Goal: Task Accomplishment & Management: Manage account settings

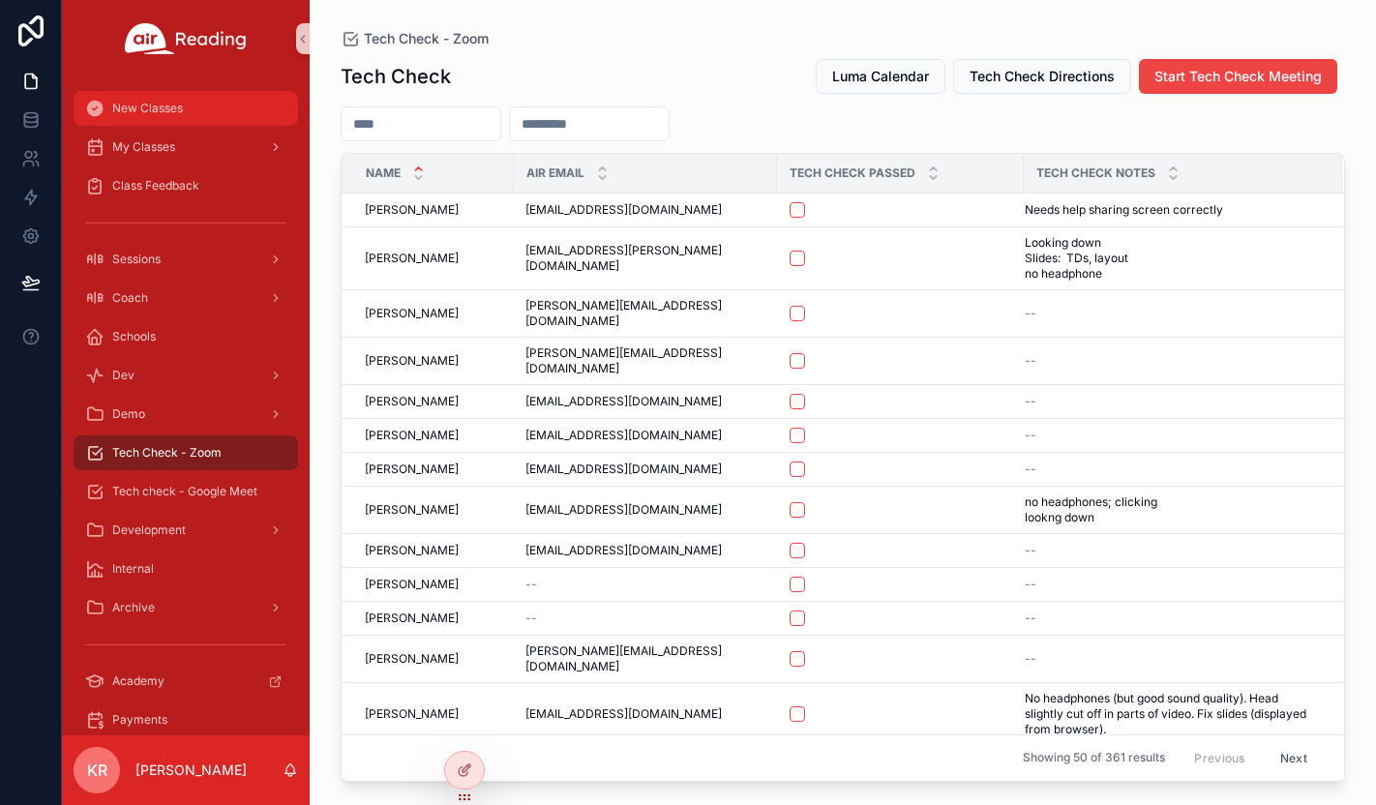
click at [165, 111] on span "New Classes" at bounding box center [147, 108] width 71 height 15
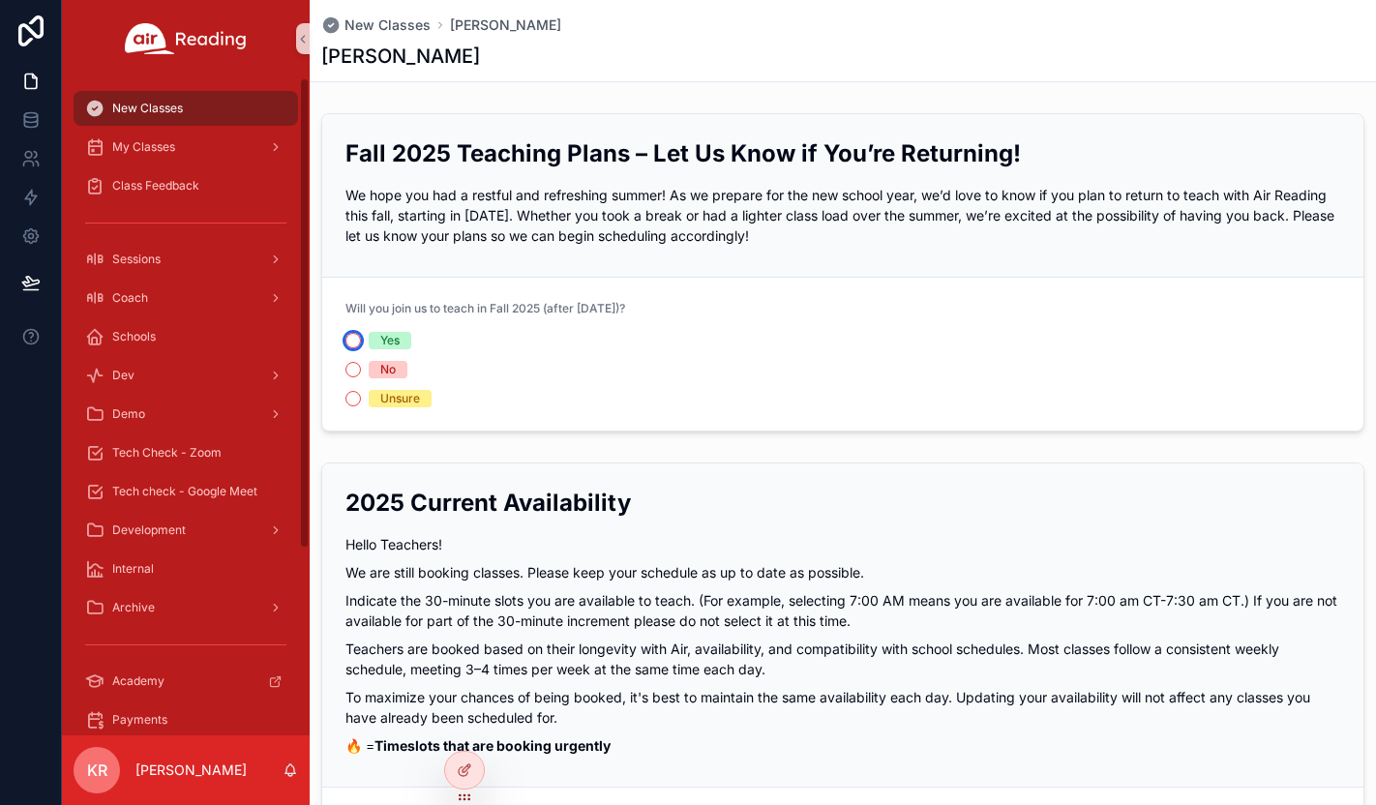
click at [355, 343] on button "Yes" at bounding box center [352, 340] width 15 height 15
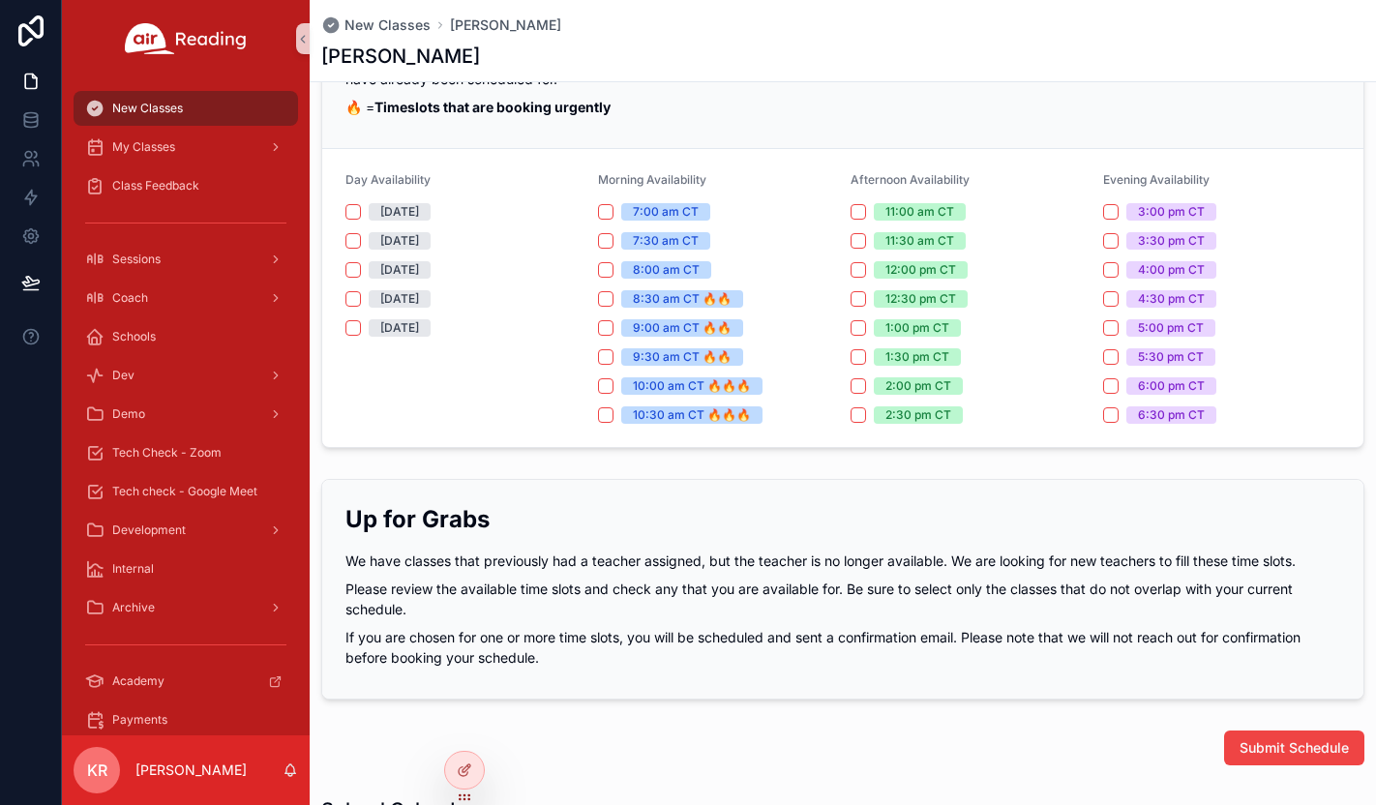
scroll to position [968, 0]
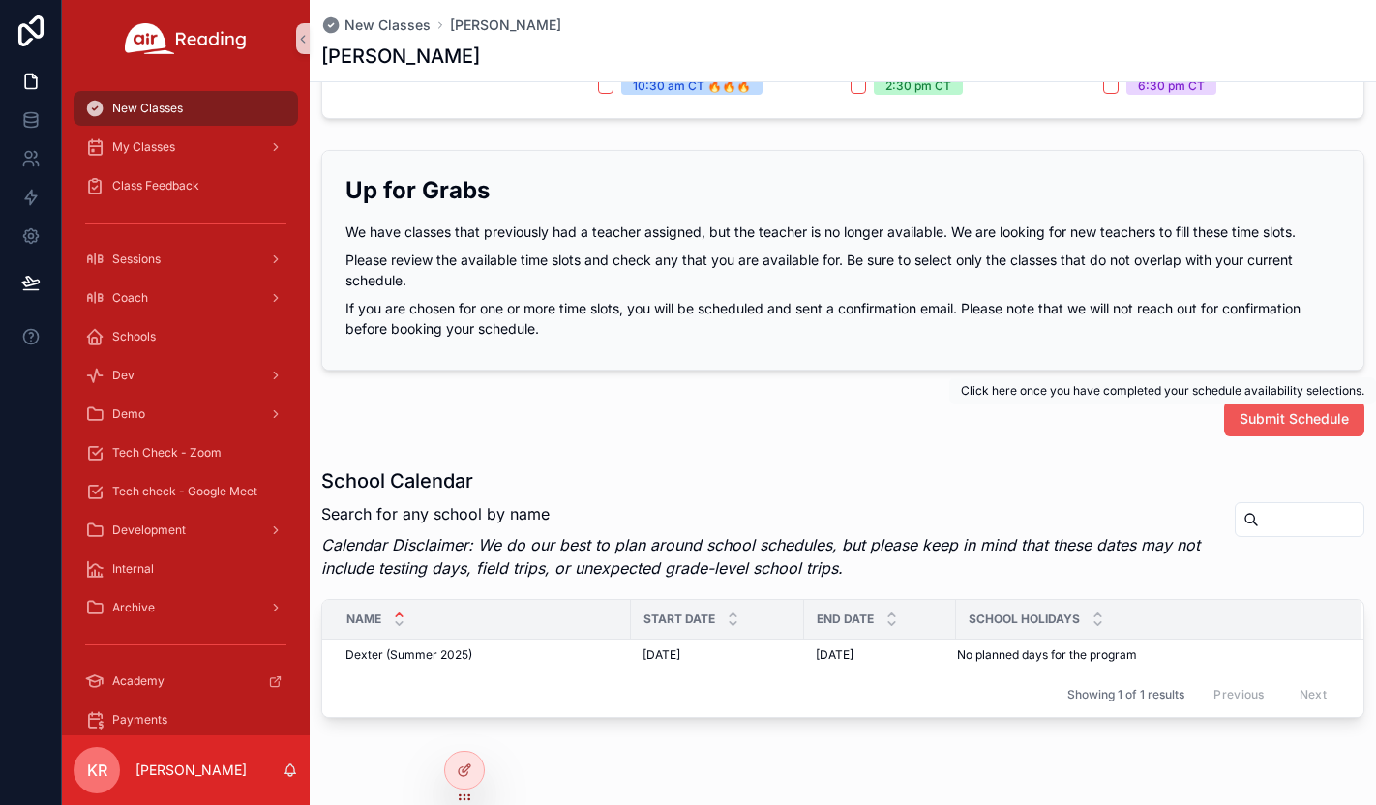
click at [1278, 423] on span "Submit Schedule" at bounding box center [1294, 418] width 109 height 19
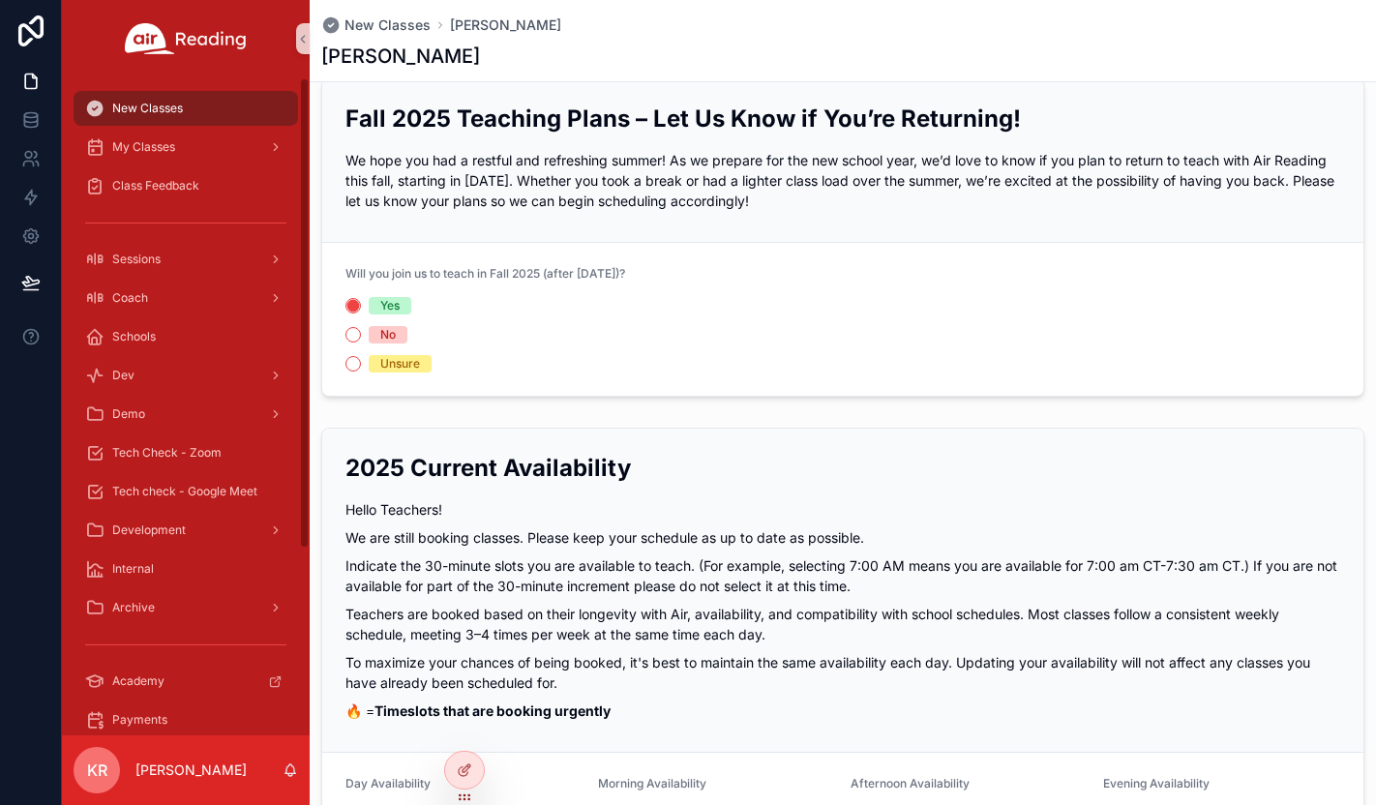
scroll to position [0, 0]
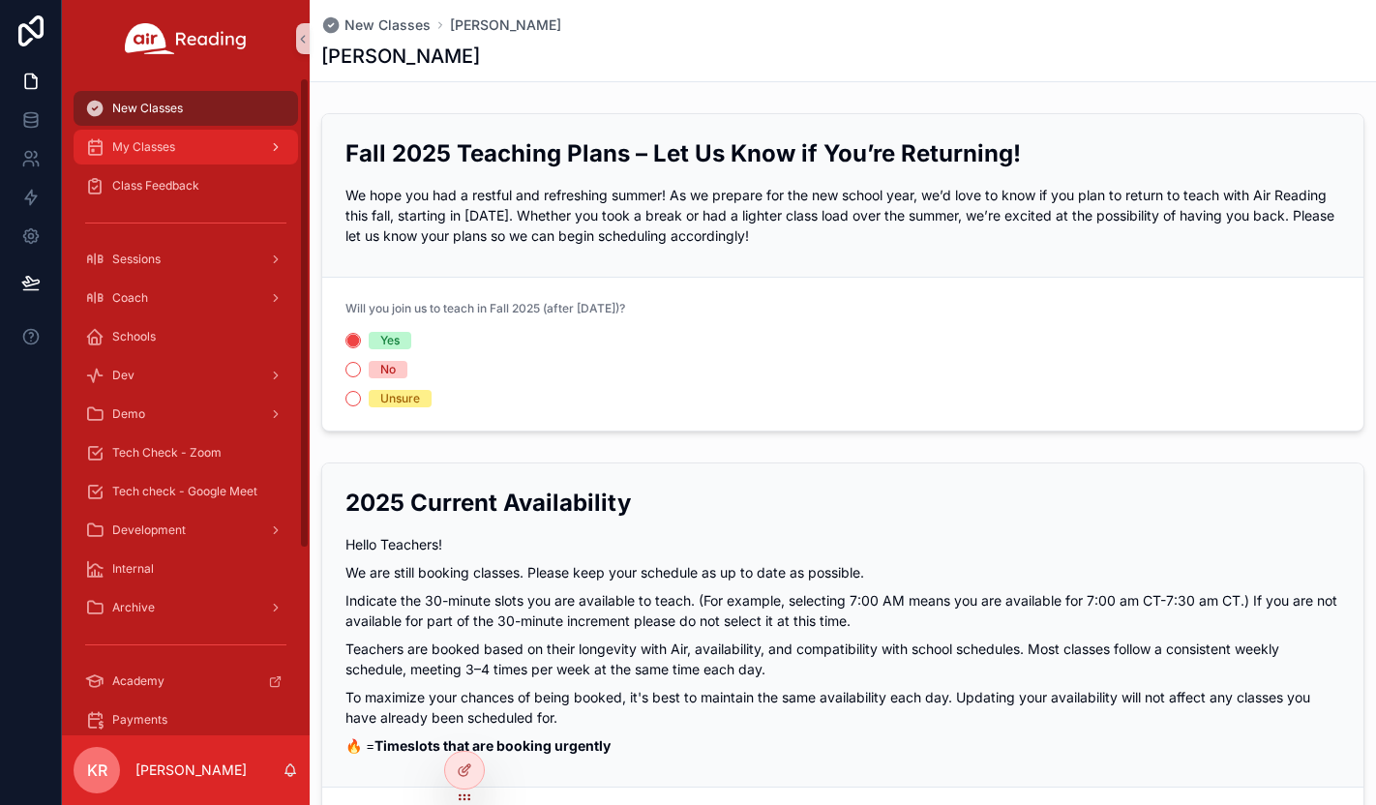
click at [184, 157] on div "My Classes" at bounding box center [185, 147] width 201 height 31
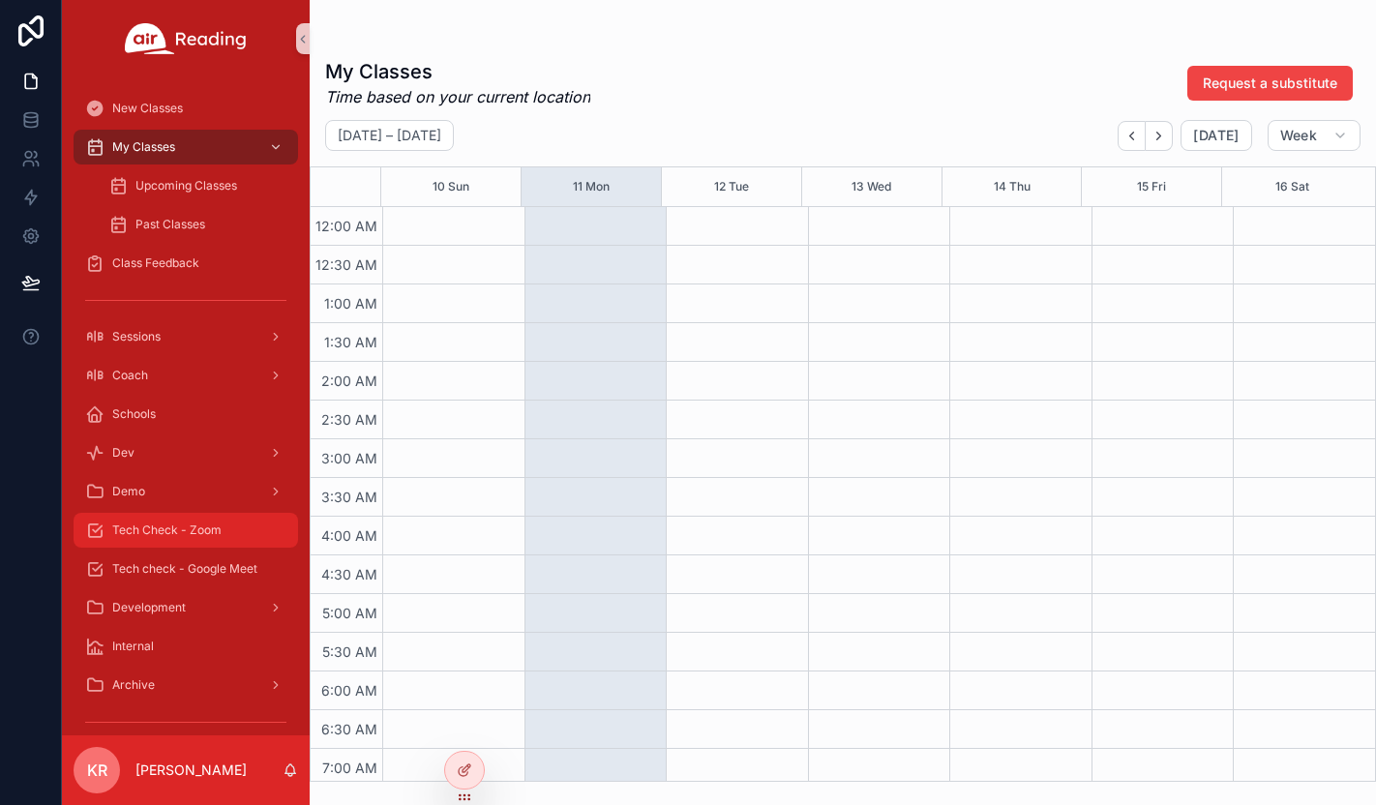
click at [199, 541] on div "Tech Check - Zoom" at bounding box center [185, 530] width 201 height 31
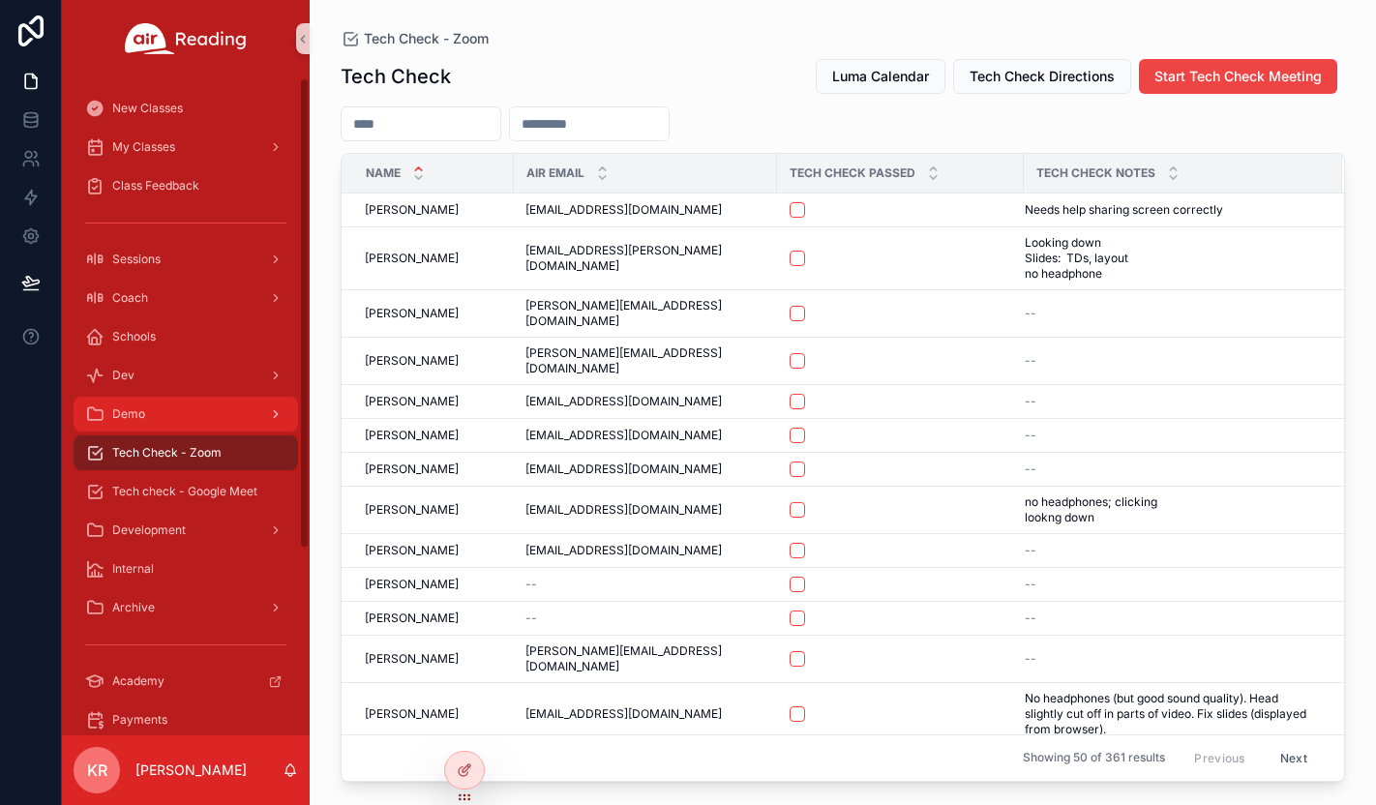
click at [190, 419] on div "Demo" at bounding box center [185, 414] width 201 height 31
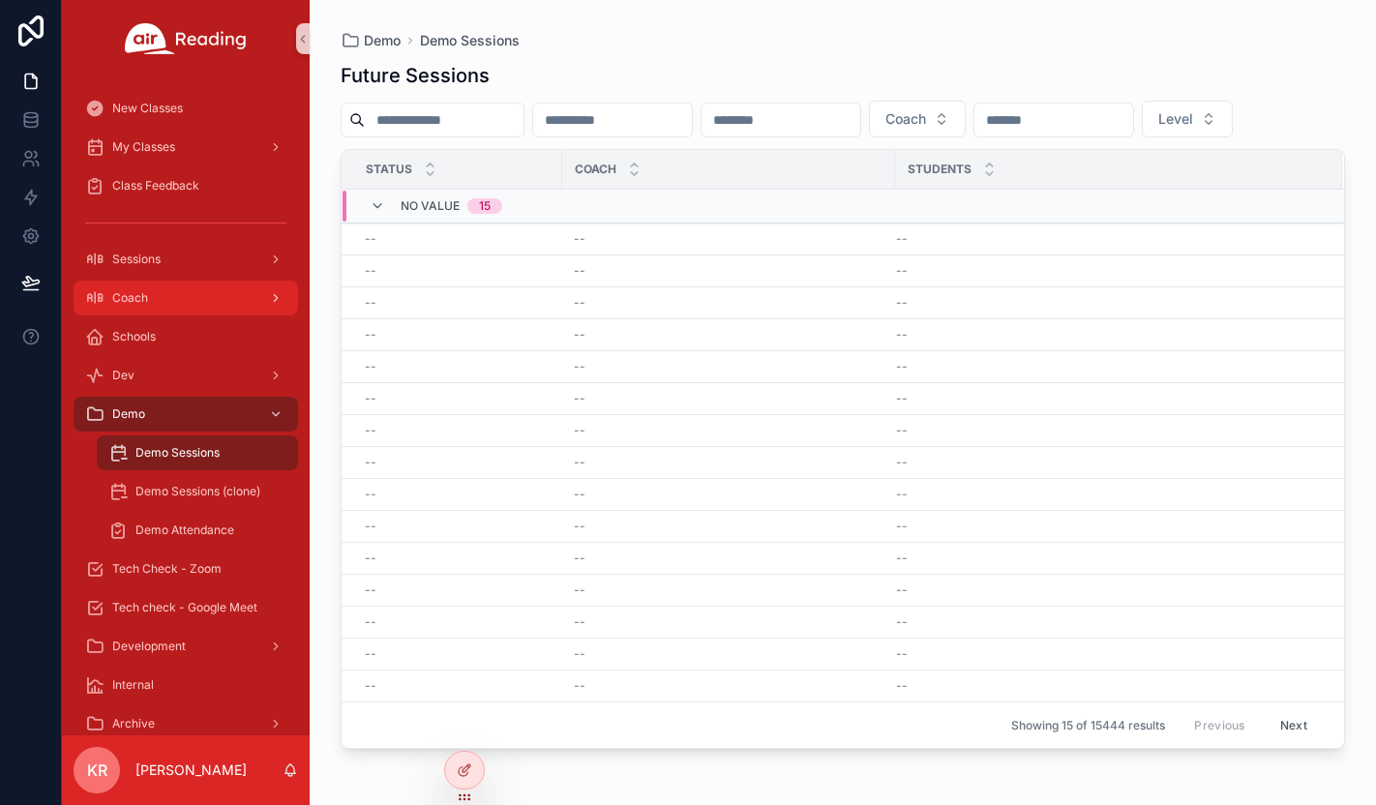
click at [206, 313] on div "Coach" at bounding box center [185, 298] width 201 height 31
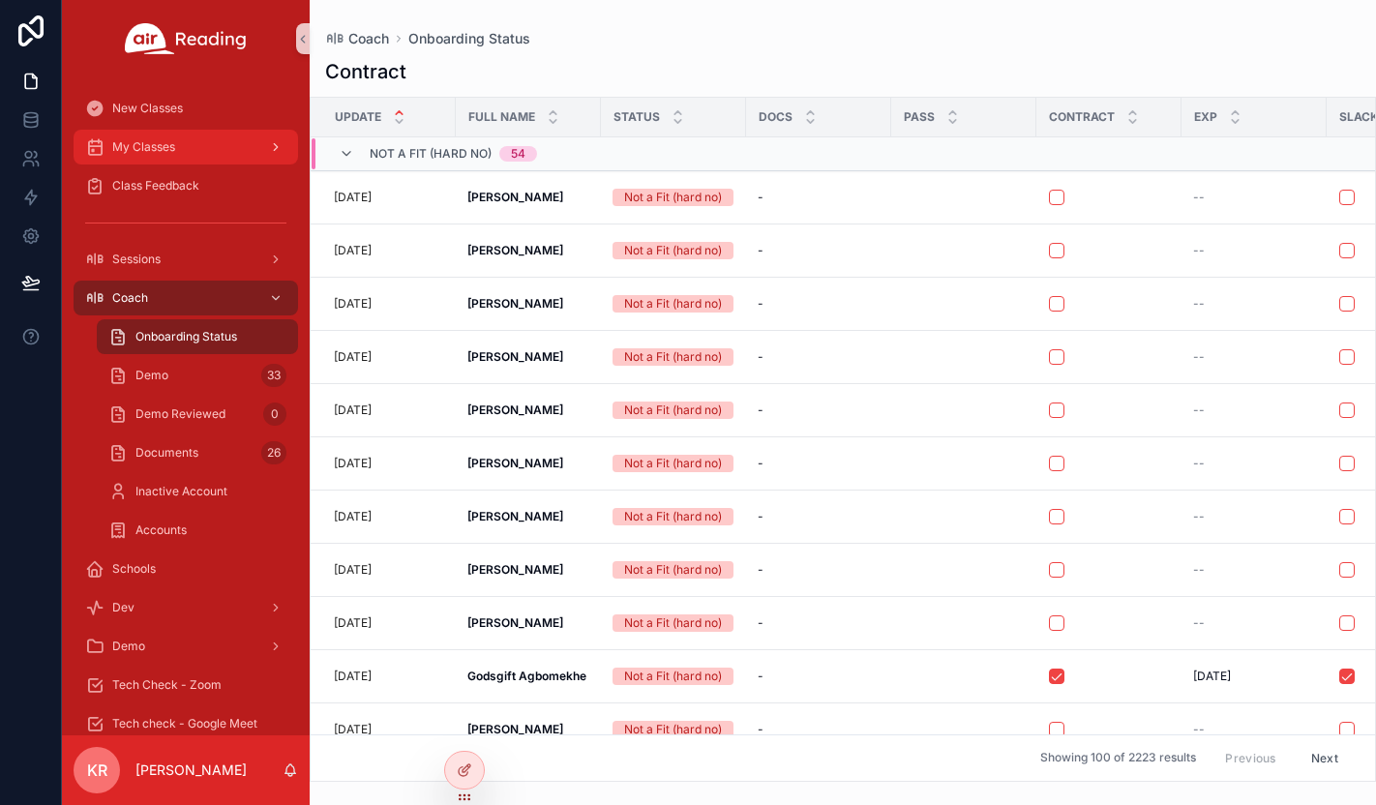
click at [213, 164] on link "My Classes" at bounding box center [186, 147] width 224 height 35
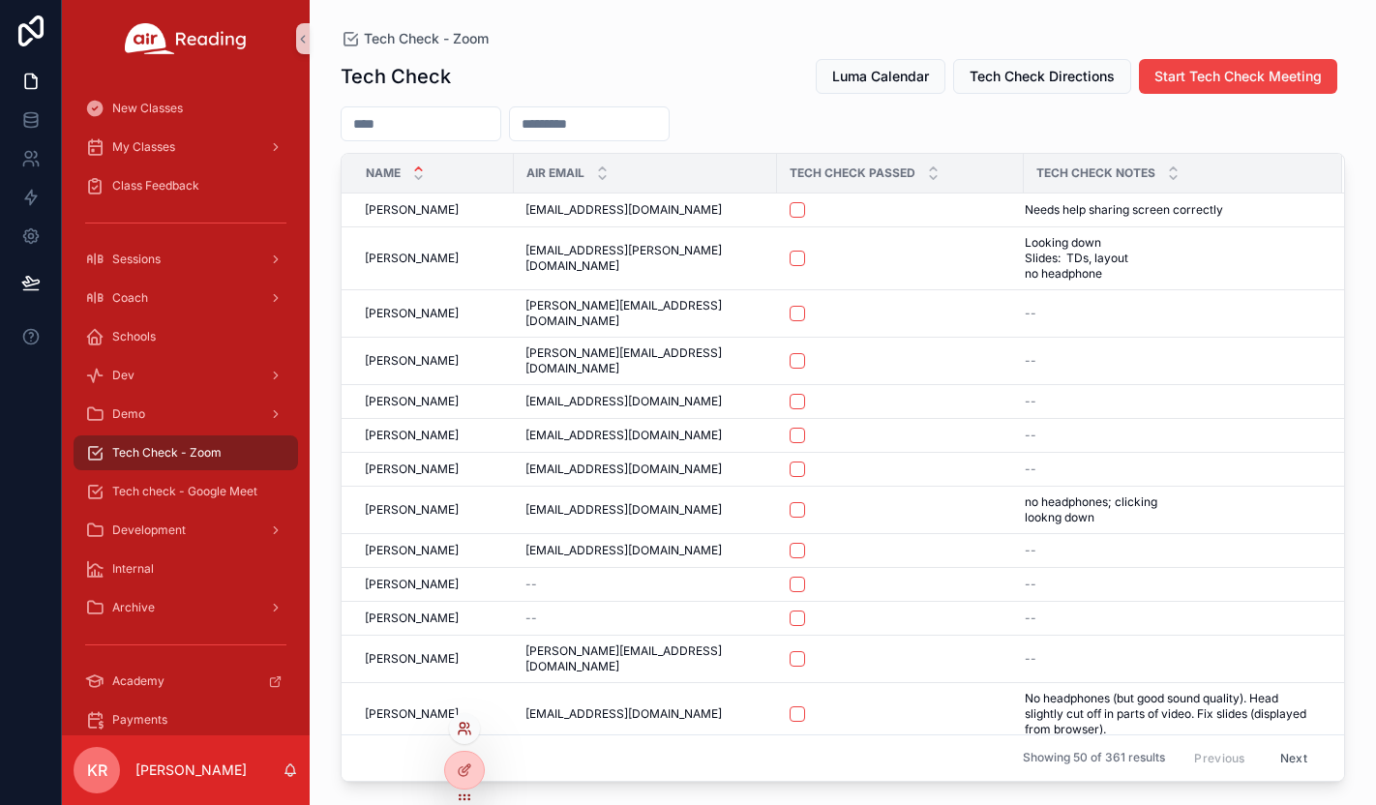
click at [466, 733] on icon at bounding box center [463, 733] width 8 height 4
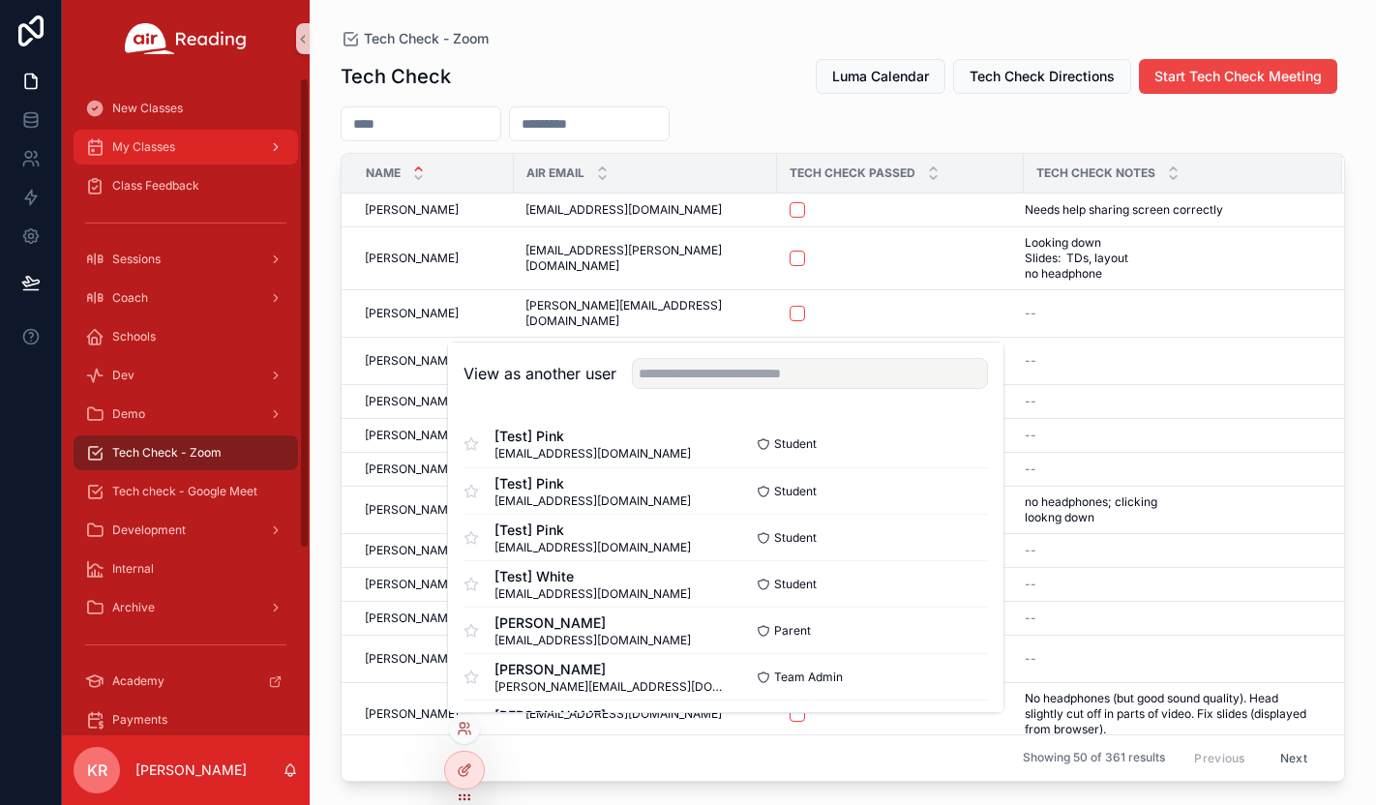
click at [182, 156] on div "My Classes" at bounding box center [185, 147] width 201 height 31
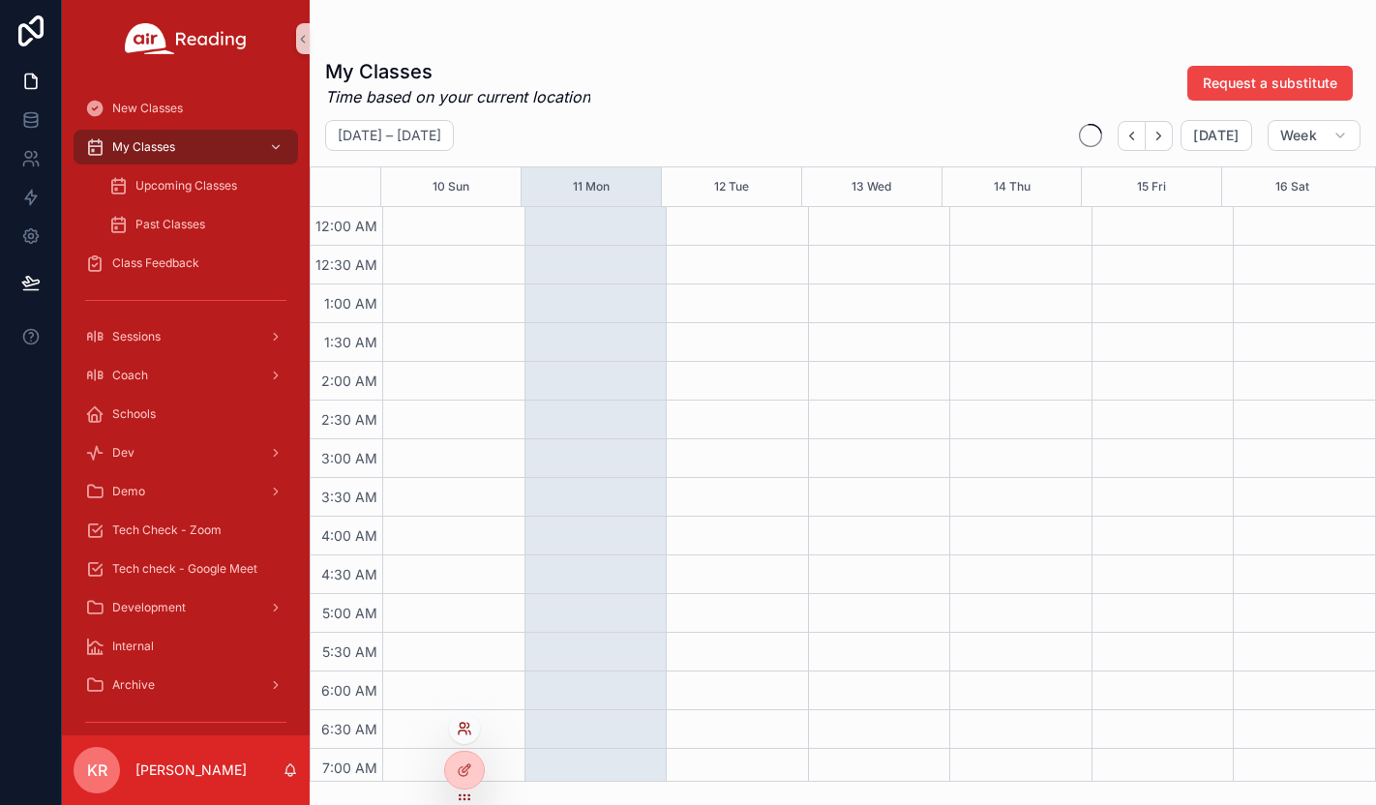
click at [466, 726] on icon at bounding box center [464, 728] width 15 height 15
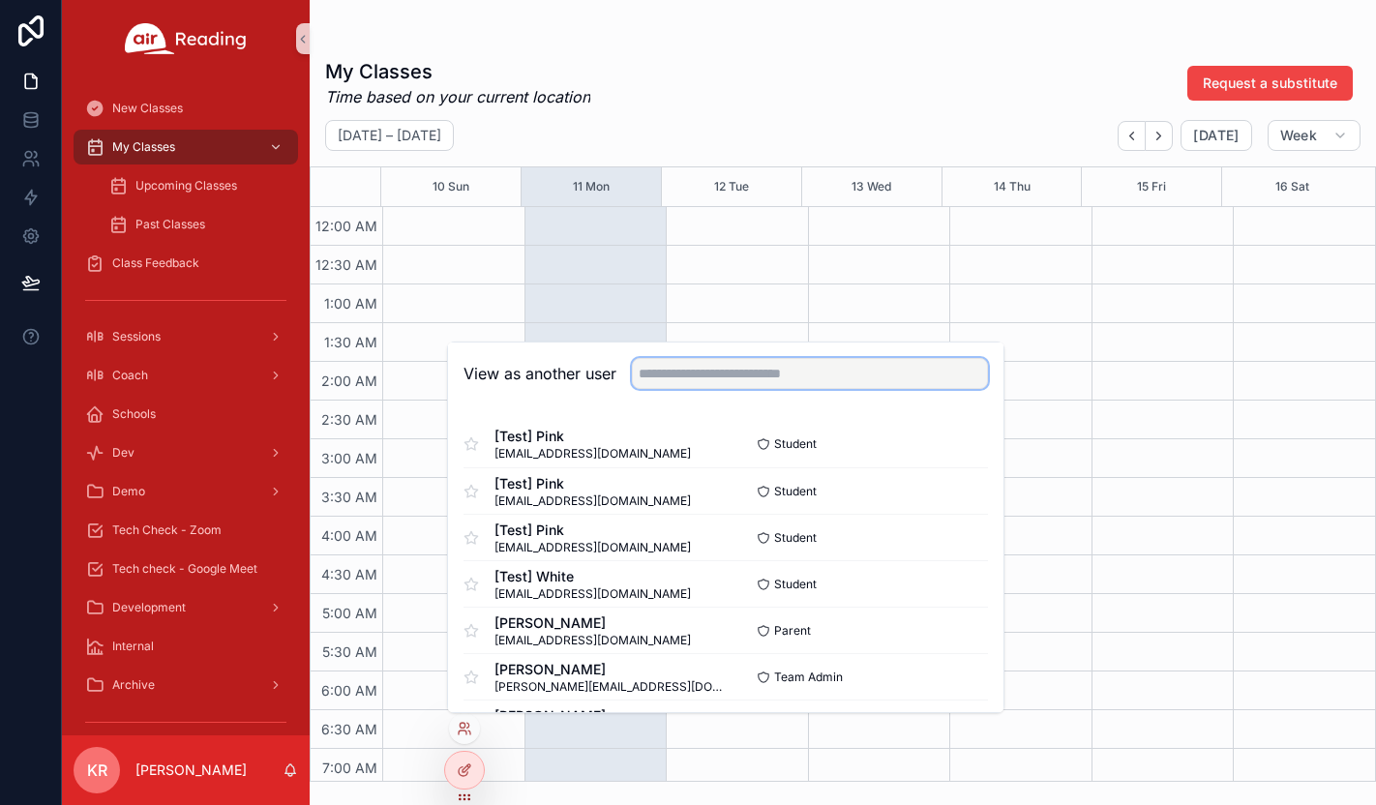
click at [798, 368] on input "text" at bounding box center [810, 373] width 356 height 31
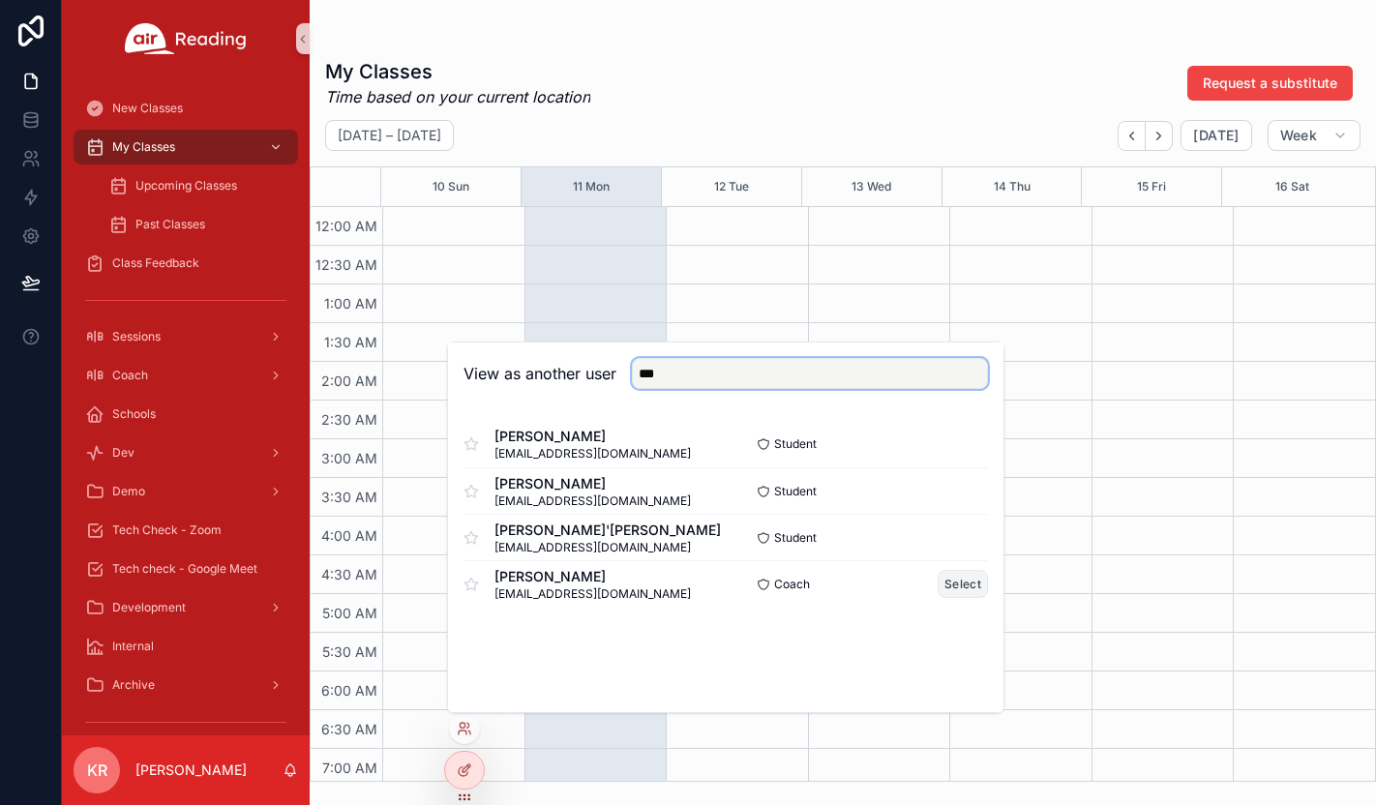
type input "***"
click at [952, 585] on button "Select" at bounding box center [963, 584] width 50 height 28
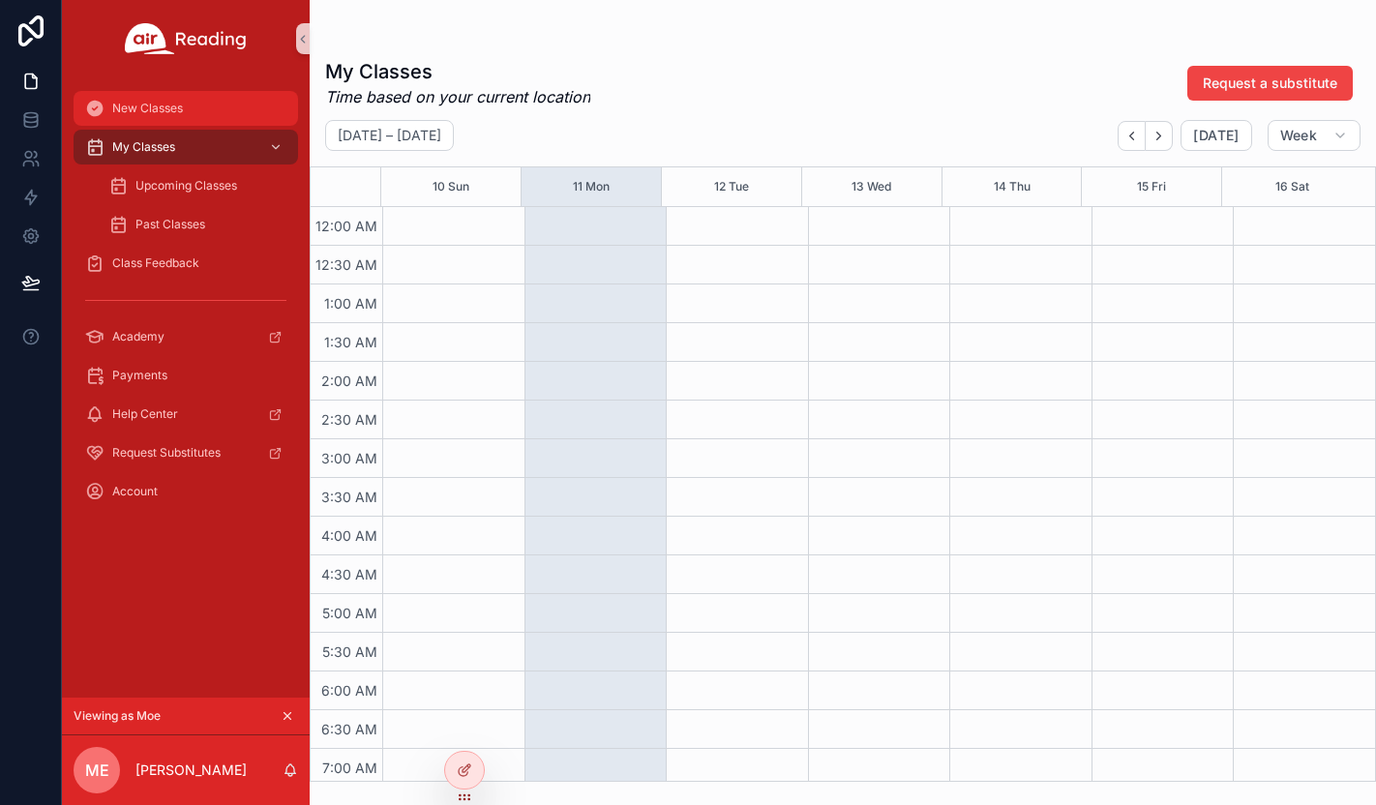
click at [159, 119] on div "New Classes" at bounding box center [185, 108] width 201 height 31
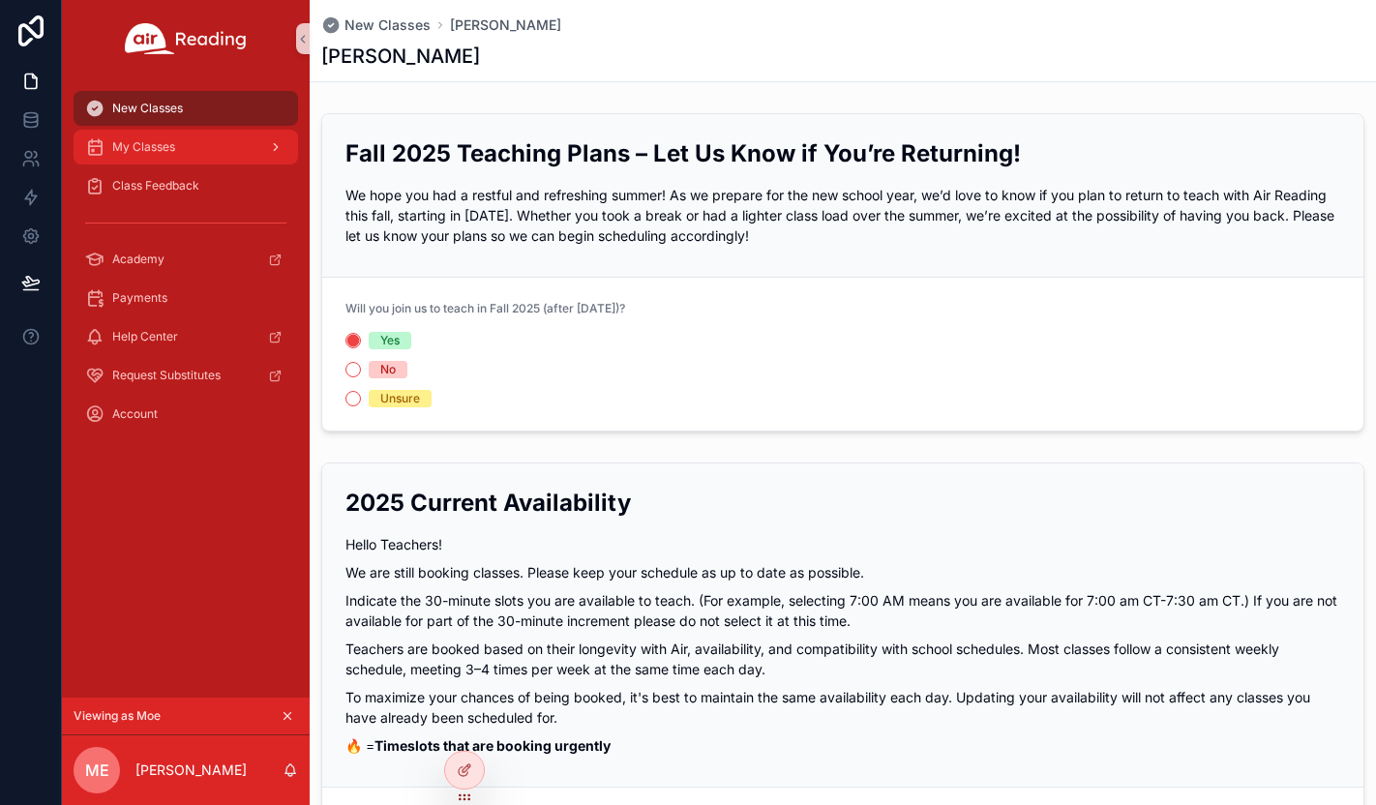
click at [140, 156] on div "My Classes" at bounding box center [185, 147] width 201 height 31
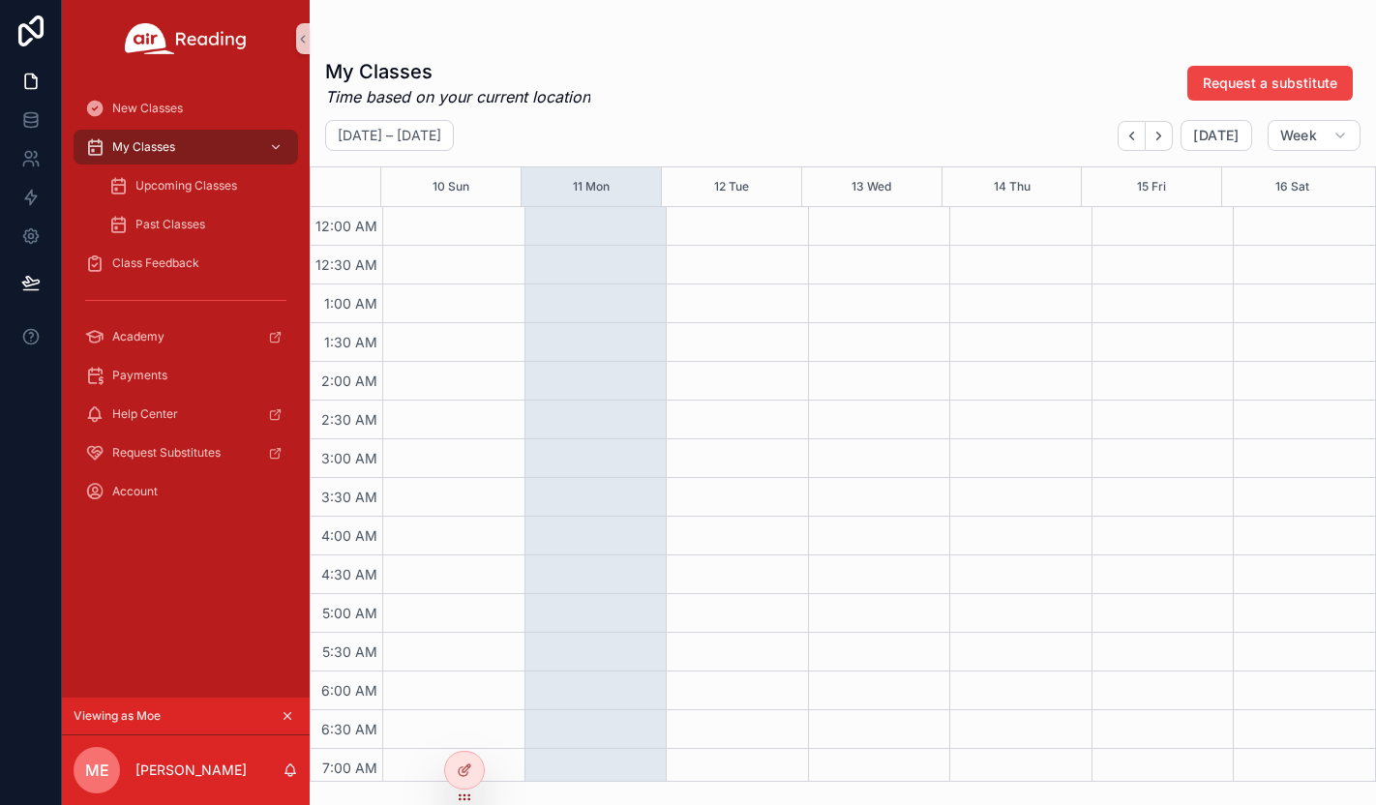
click at [284, 716] on icon "scrollable content" at bounding box center [288, 716] width 14 height 14
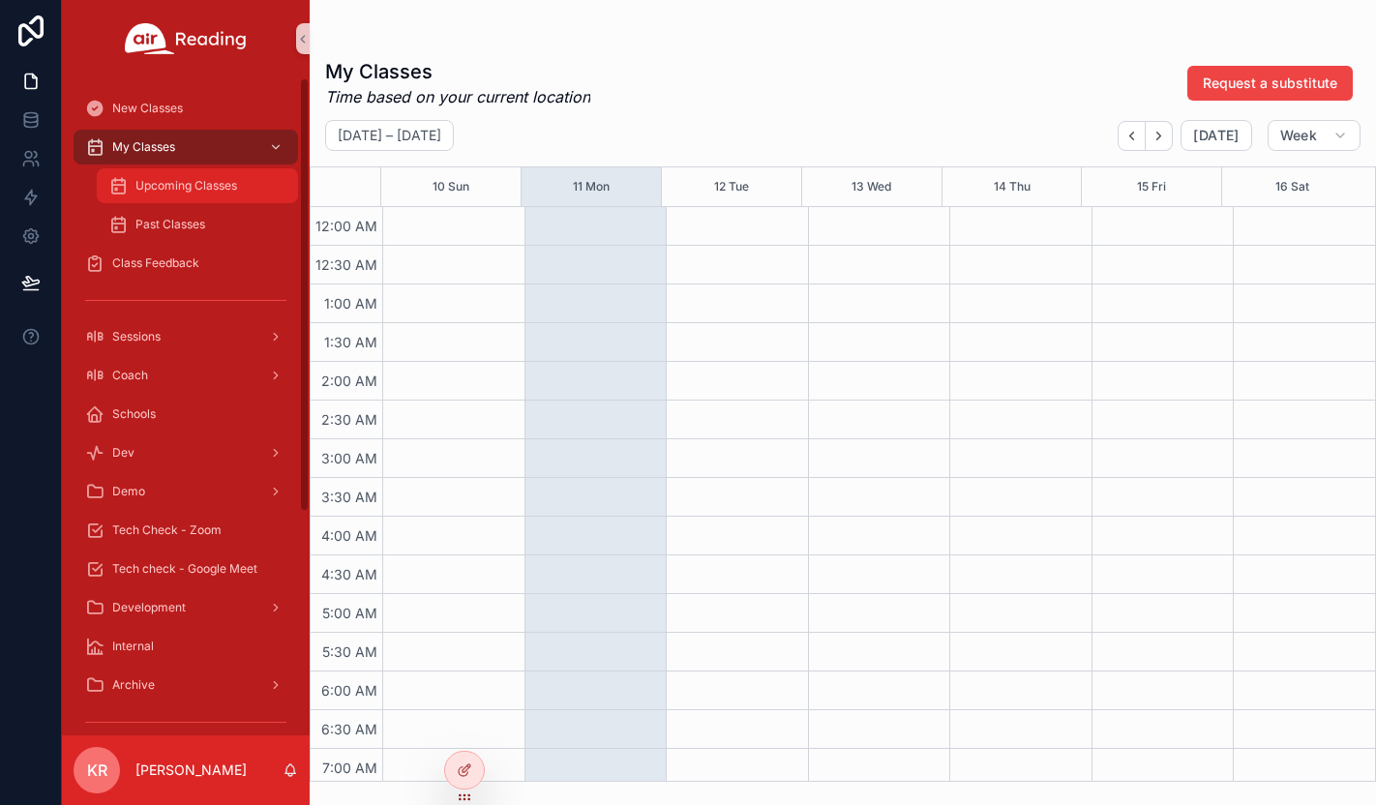
click at [181, 194] on div "Upcoming Classes" at bounding box center [197, 185] width 178 height 31
